Goal: Check status

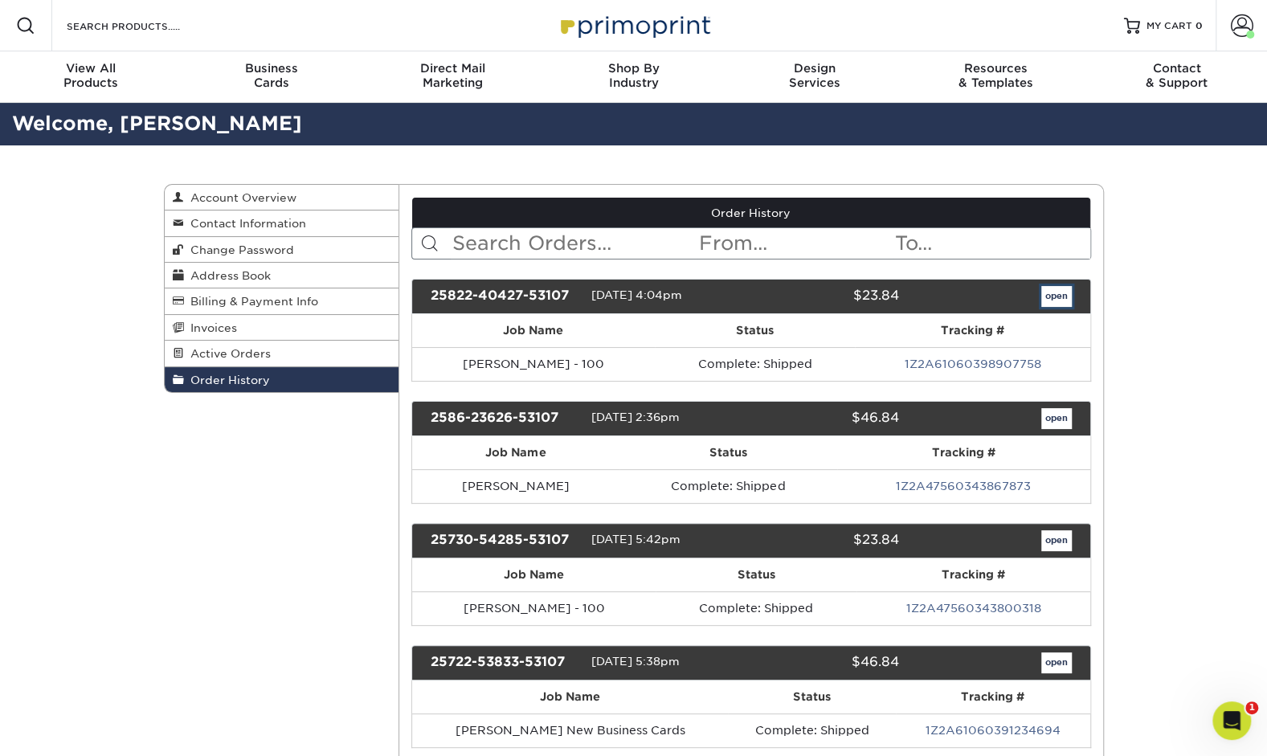
click at [1061, 288] on link "open" at bounding box center [1057, 296] width 31 height 21
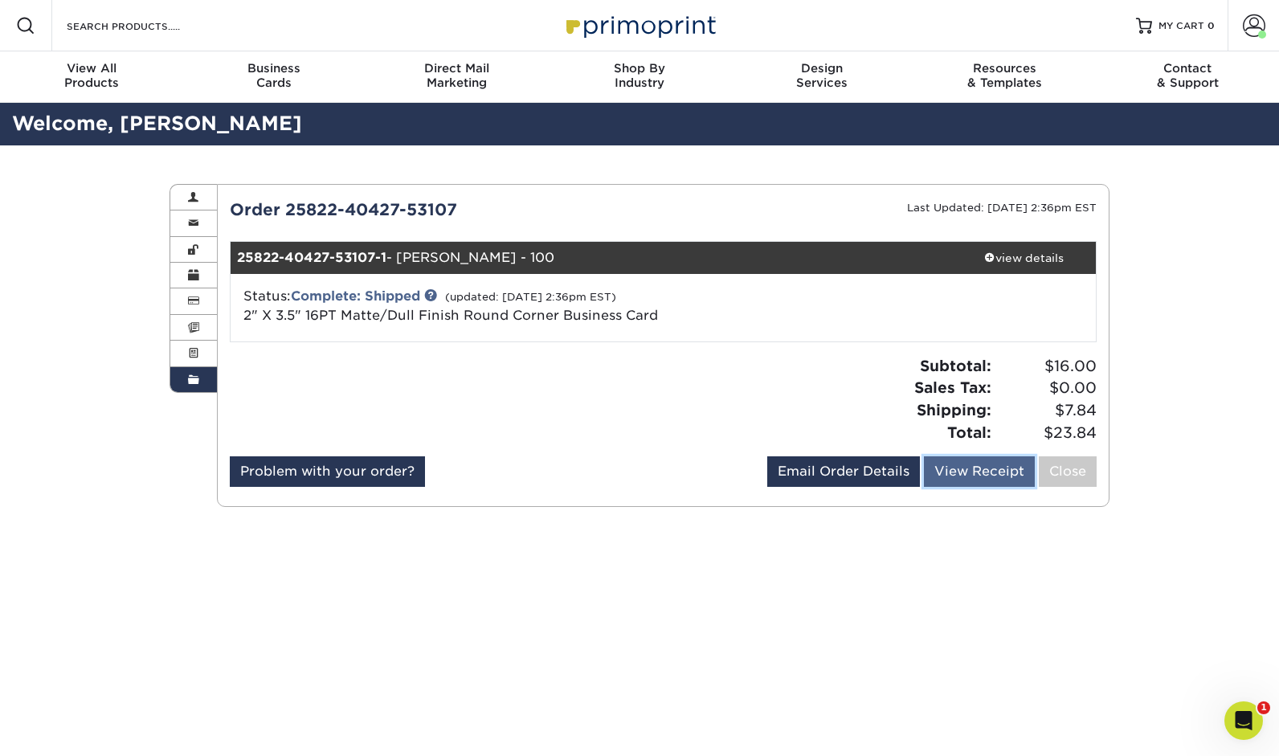
click at [983, 475] on link "View Receipt" at bounding box center [979, 471] width 111 height 31
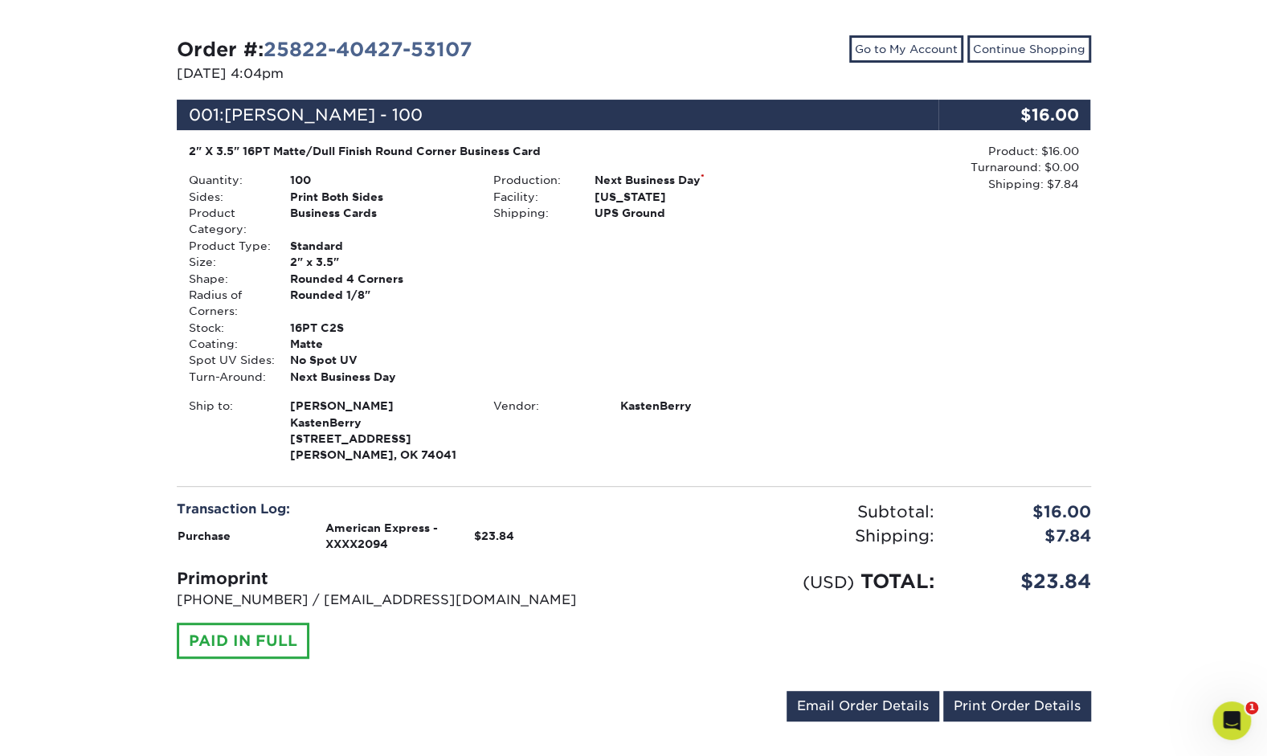
scroll to position [183, 0]
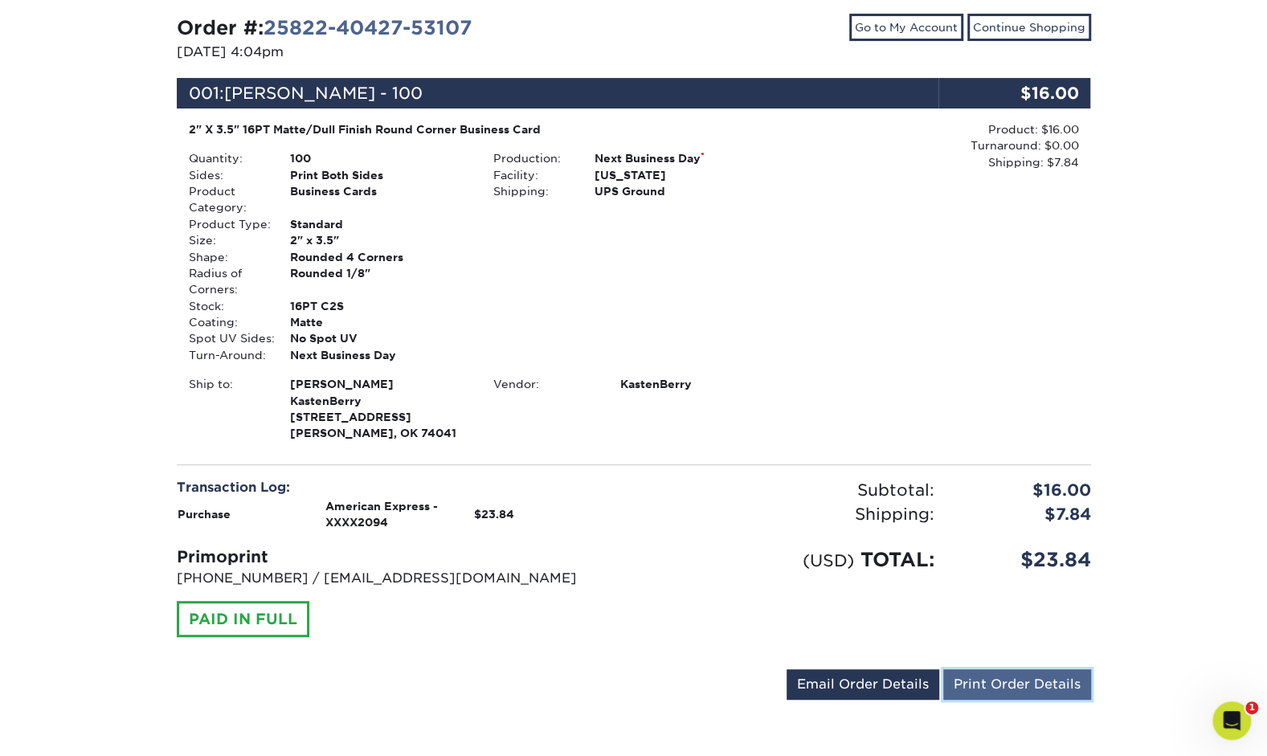
click at [1019, 686] on link "Print Order Details" at bounding box center [1017, 684] width 148 height 31
